Goal: Task Accomplishment & Management: Use online tool/utility

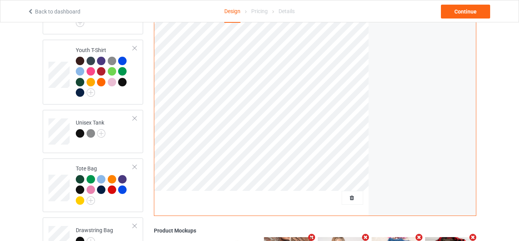
scroll to position [601, 0]
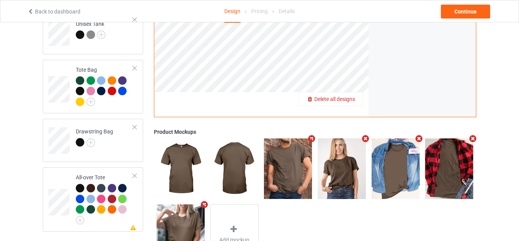
click at [351, 97] on span "Delete all designs" at bounding box center [334, 99] width 41 height 6
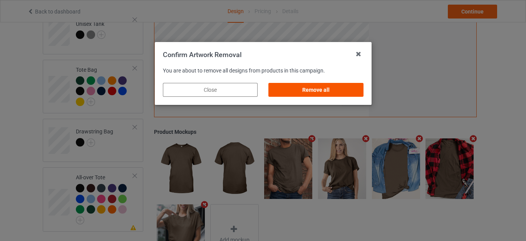
click at [329, 89] on div "Remove all" at bounding box center [315, 90] width 95 height 14
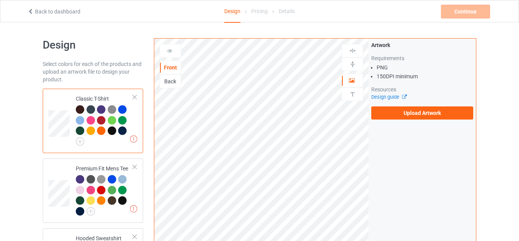
scroll to position [0, 0]
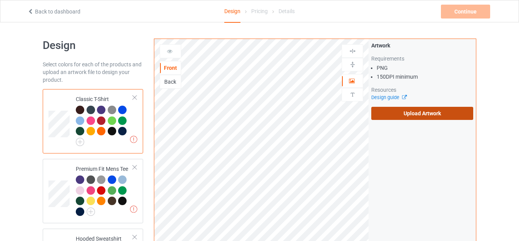
click at [408, 109] on label "Upload Artwork" at bounding box center [422, 113] width 102 height 13
click at [0, 0] on input "Upload Artwork" at bounding box center [0, 0] width 0 height 0
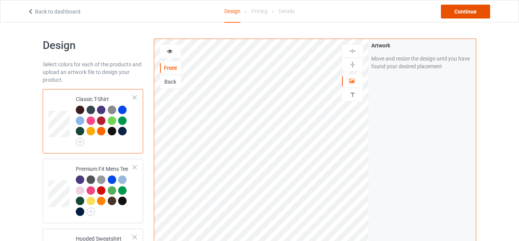
click at [459, 8] on div "Continue" at bounding box center [465, 12] width 49 height 14
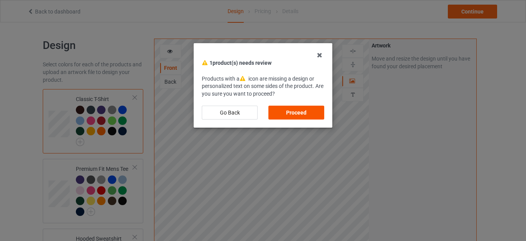
click at [295, 109] on div "Proceed" at bounding box center [296, 112] width 56 height 14
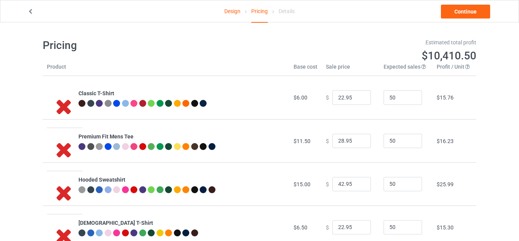
click at [226, 11] on link "Design" at bounding box center [232, 11] width 16 height 22
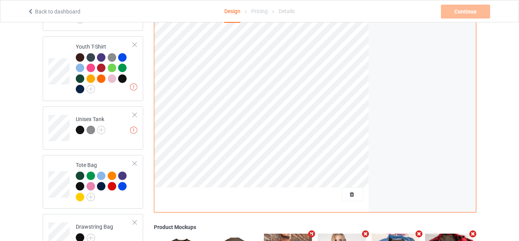
scroll to position [577, 0]
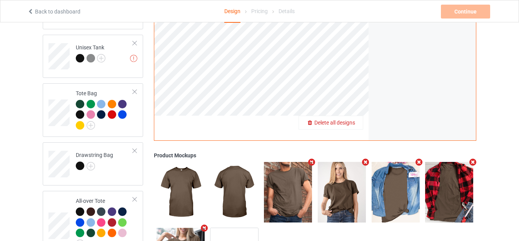
click at [353, 119] on span "Delete all designs" at bounding box center [334, 122] width 41 height 6
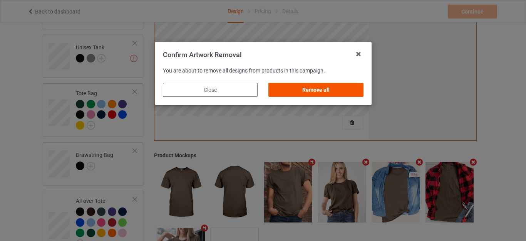
click at [314, 87] on div "Remove all" at bounding box center [315, 90] width 95 height 14
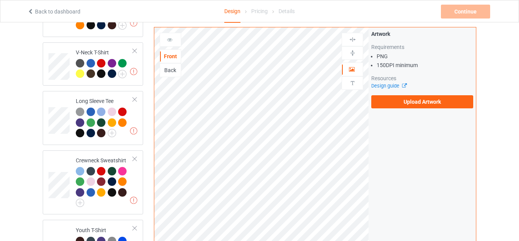
scroll to position [308, 0]
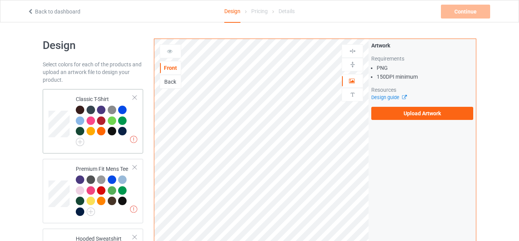
click at [74, 110] on td "Missing artworks Classic T-Shirt" at bounding box center [105, 121] width 66 height 58
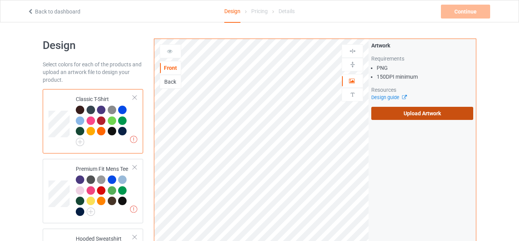
click at [412, 110] on label "Upload Artwork" at bounding box center [422, 113] width 102 height 13
click at [0, 0] on input "Upload Artwork" at bounding box center [0, 0] width 0 height 0
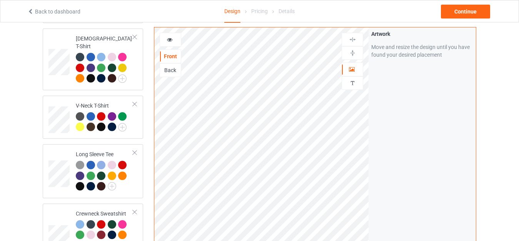
scroll to position [231, 0]
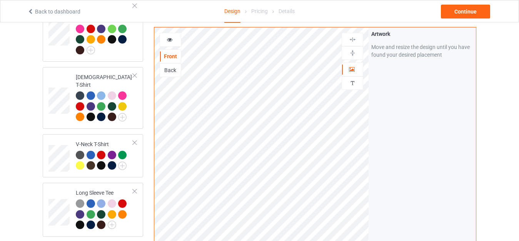
click at [173, 37] on div at bounding box center [170, 40] width 21 height 8
